Goal: Check status

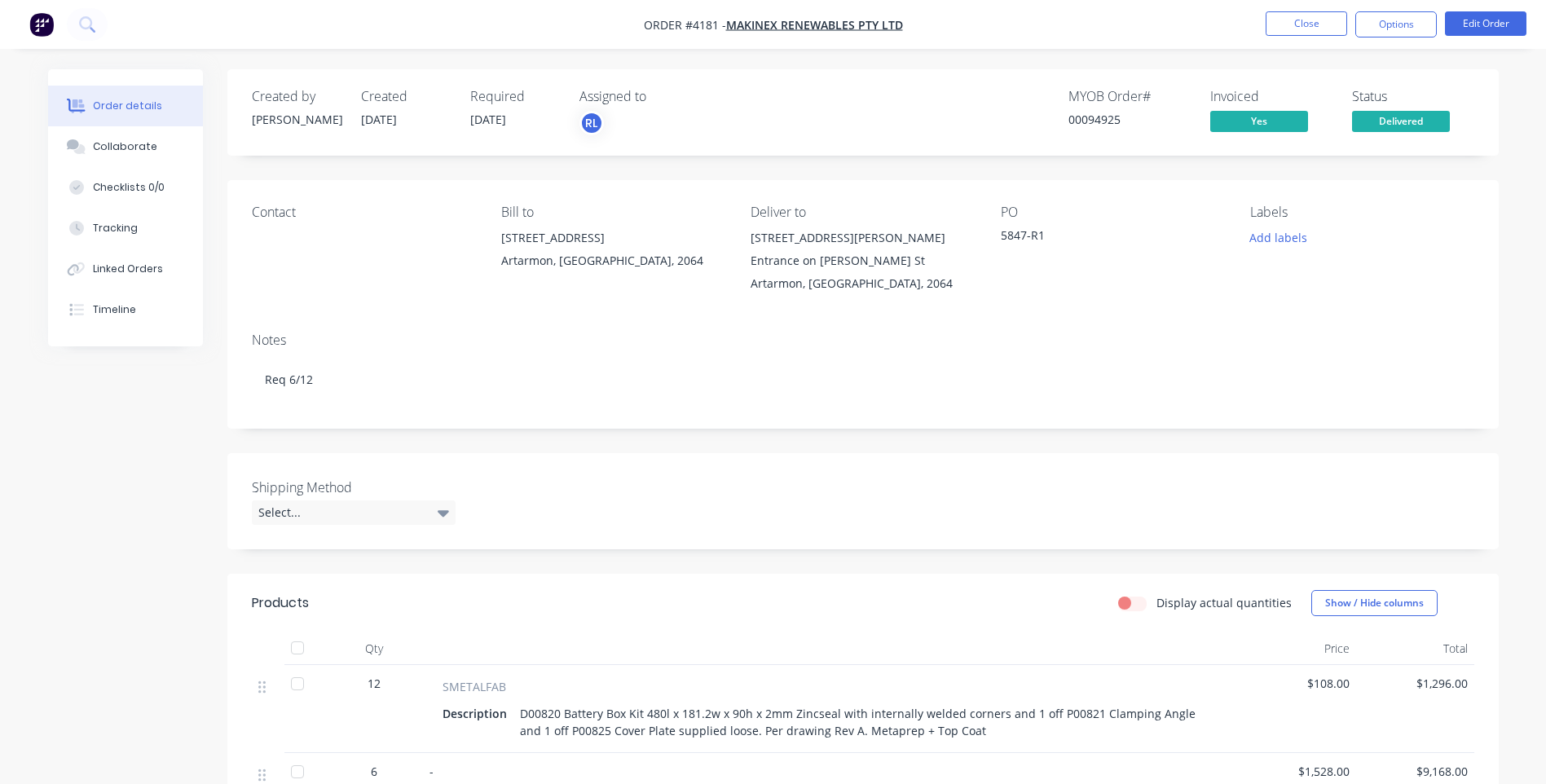
scroll to position [488, 0]
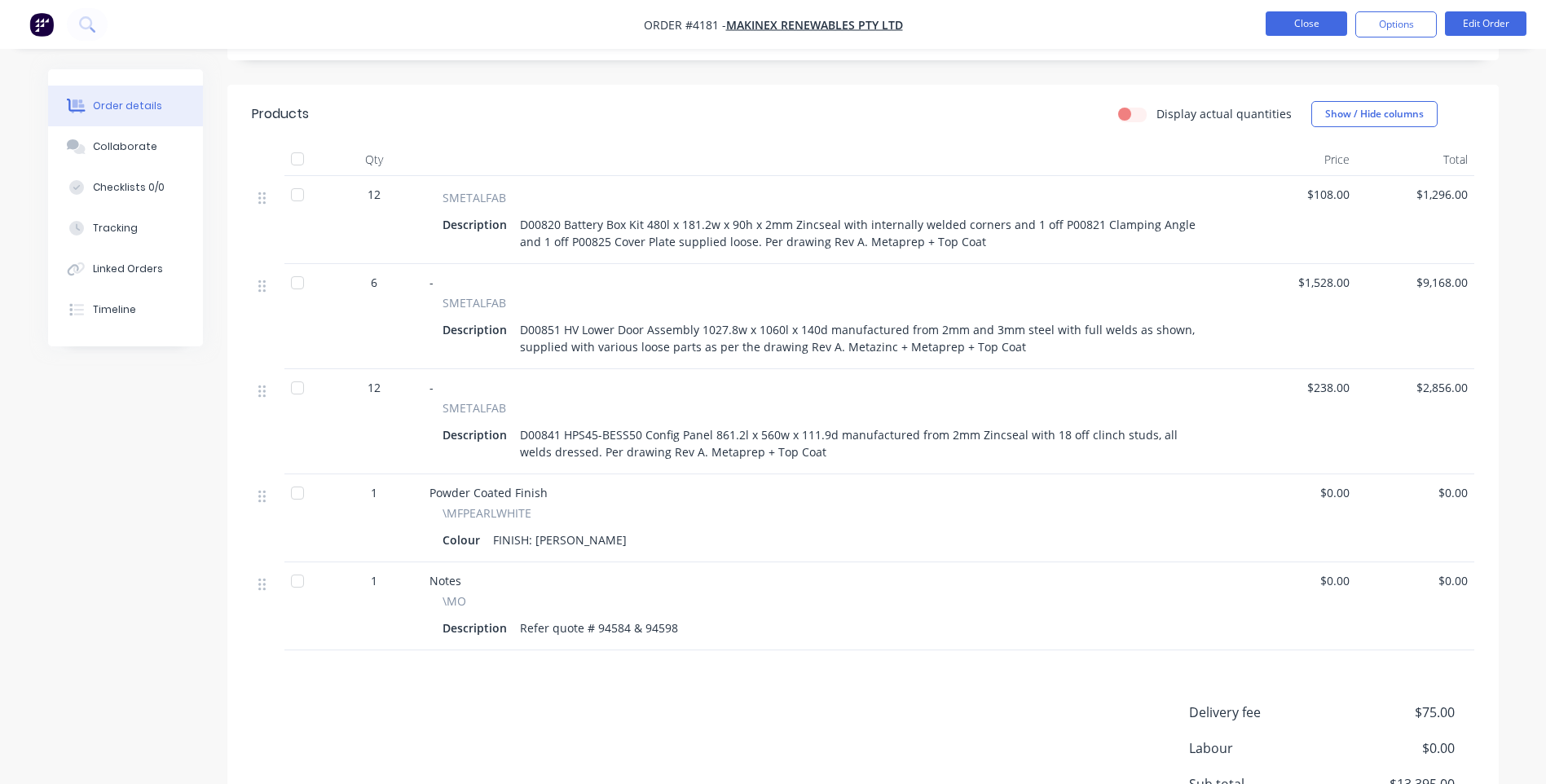
click at [1302, 23] on button "Close" at bounding box center [1307, 23] width 82 height 25
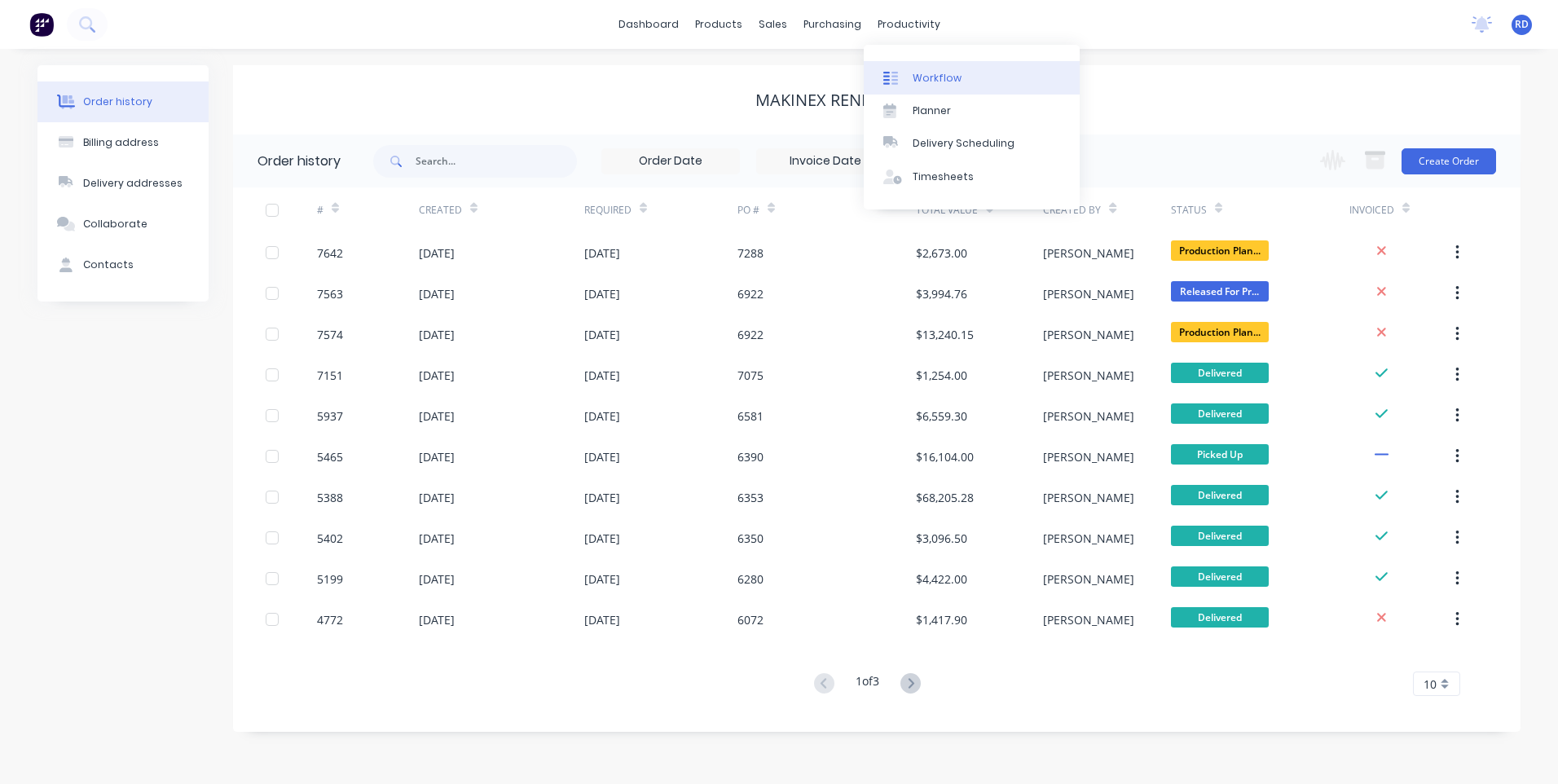
click at [943, 86] on link "Workflow" at bounding box center [972, 77] width 216 height 32
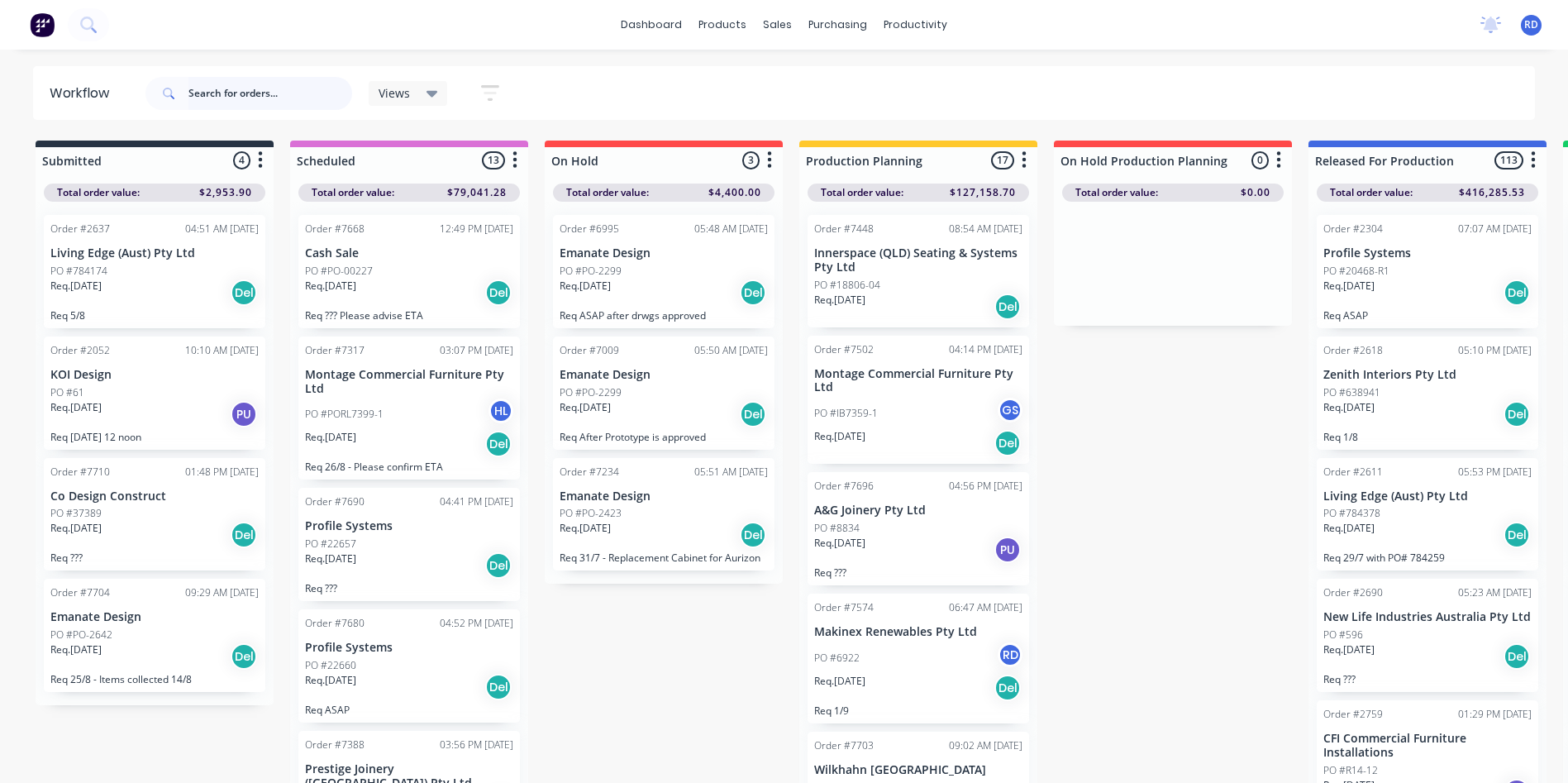
click at [283, 91] on input "text" at bounding box center [271, 93] width 164 height 33
type input "98511"
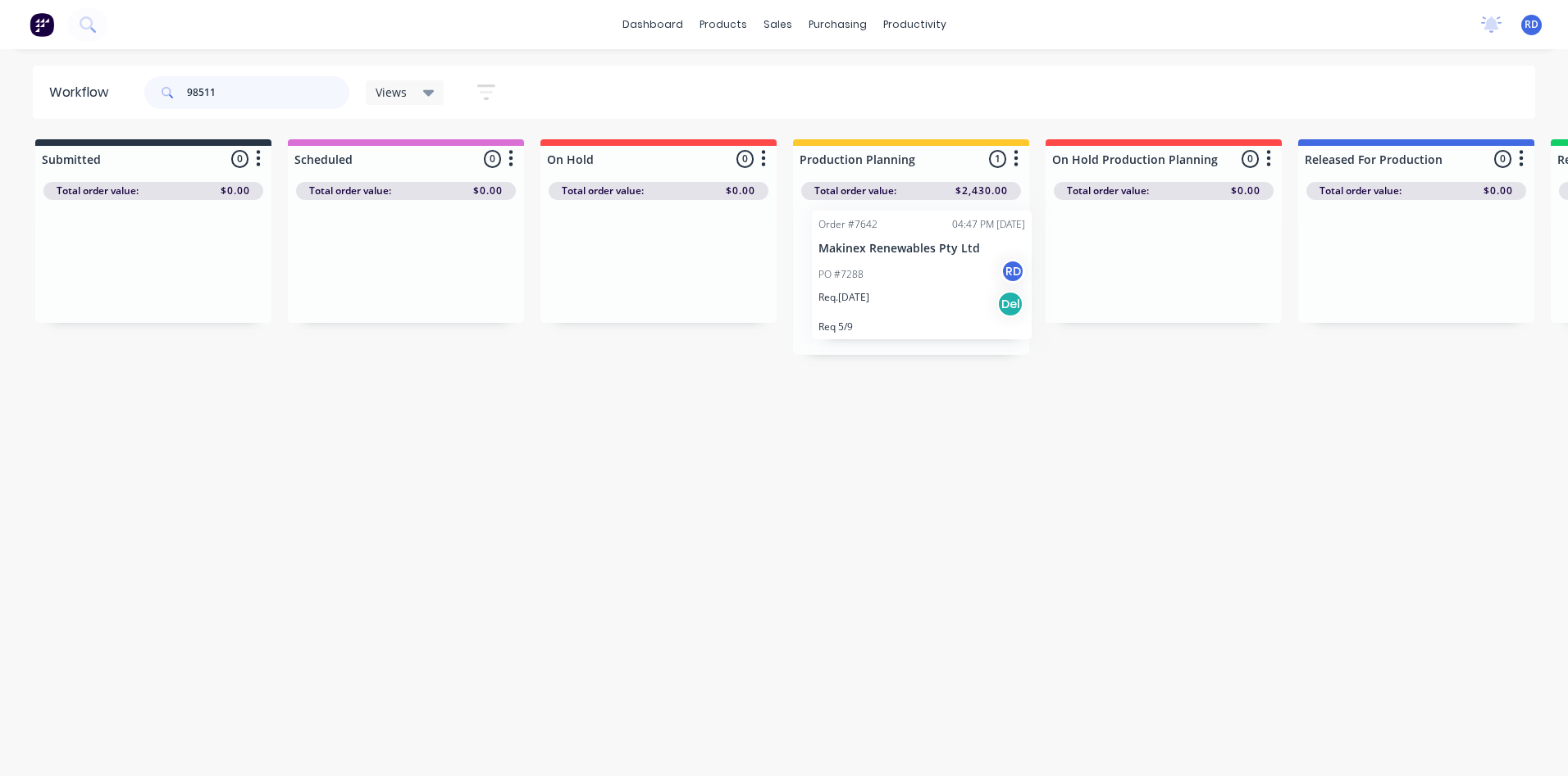
drag, startPoint x: 874, startPoint y: 279, endPoint x: 890, endPoint y: 276, distance: 16.3
click at [890, 276] on div "Order #7642 04:47 PM [DATE] Makinex Renewables Pty Ltd PO #7288 RD Req. [DATE] …" at bounding box center [911, 277] width 236 height 155
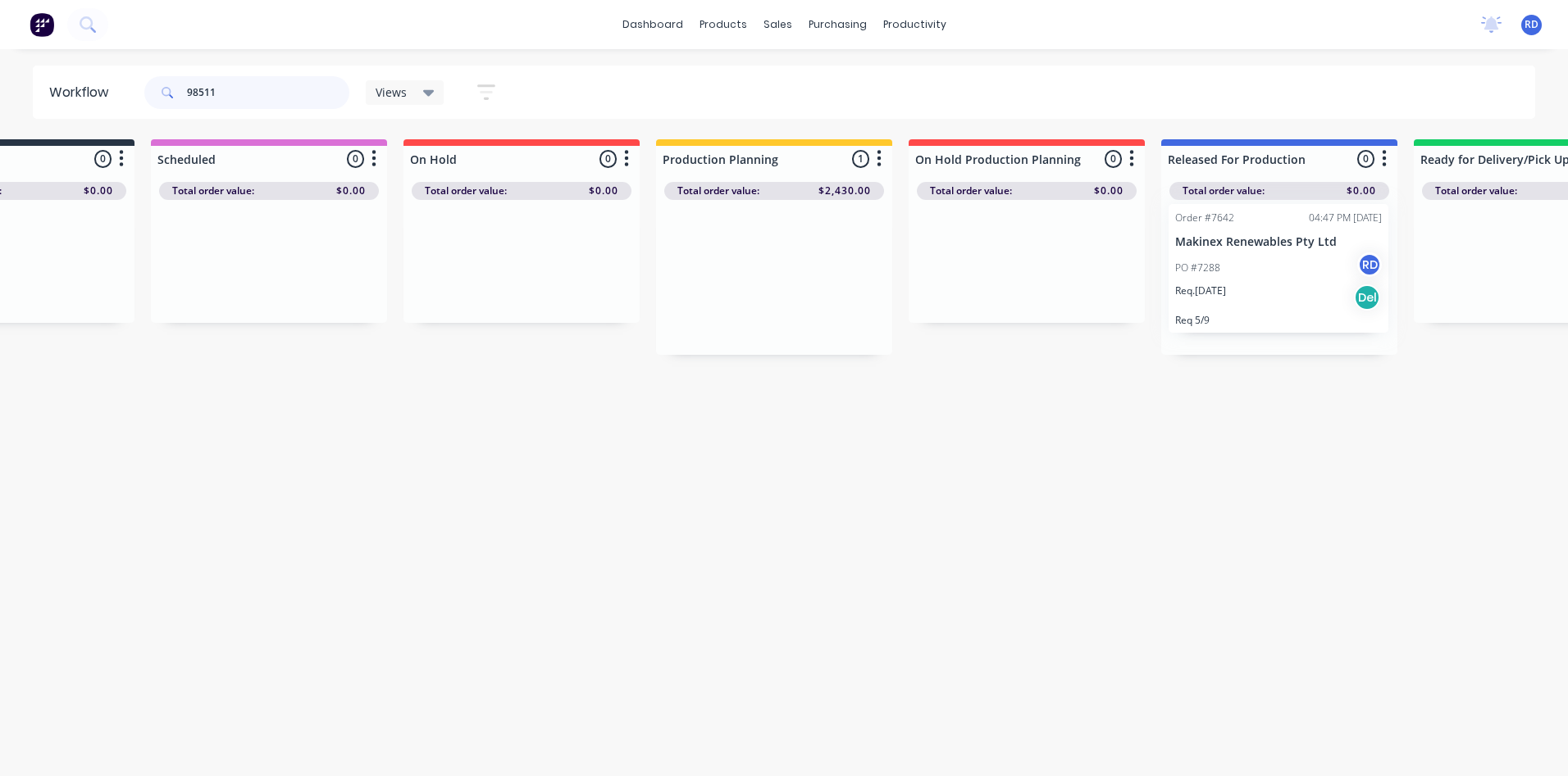
scroll to position [0, 159]
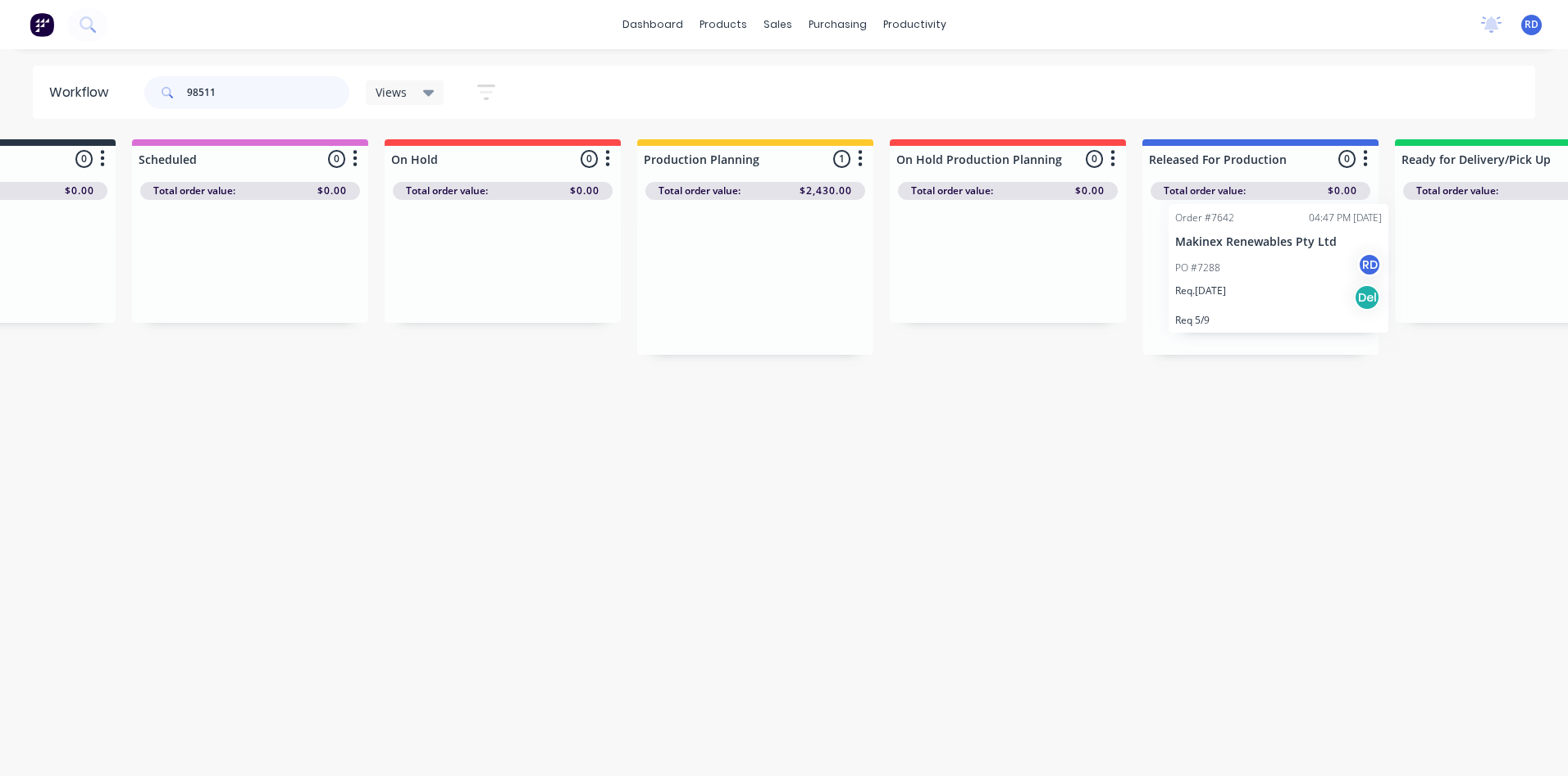
drag, startPoint x: 892, startPoint y: 262, endPoint x: 1264, endPoint y: 249, distance: 372.2
click at [1264, 249] on div "Submitted 0 Sort By Created date Required date Order number Customer name Most …" at bounding box center [961, 247] width 2259 height 215
